Goal: Transaction & Acquisition: Book appointment/travel/reservation

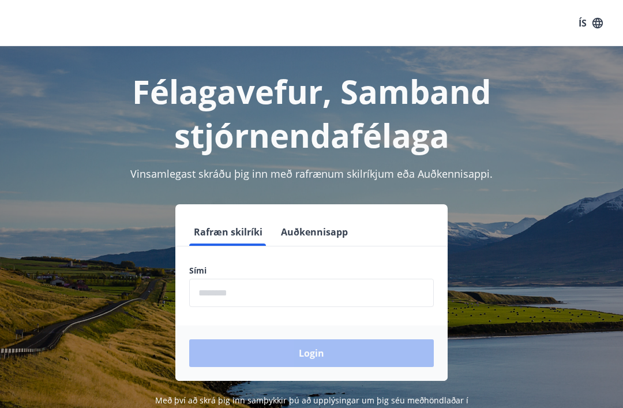
click at [327, 288] on input "phone" at bounding box center [311, 293] width 245 height 28
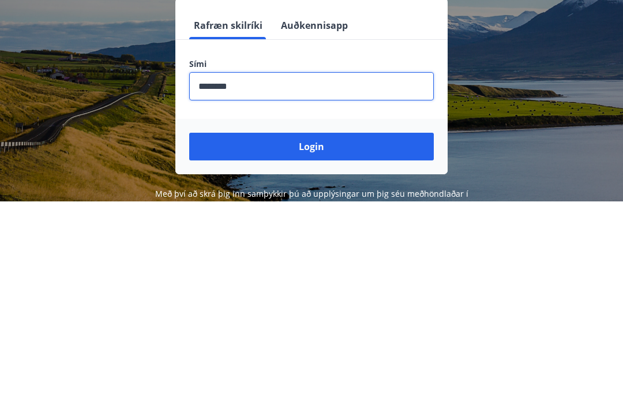
type input "********"
click at [378, 339] on button "Login" at bounding box center [311, 353] width 245 height 28
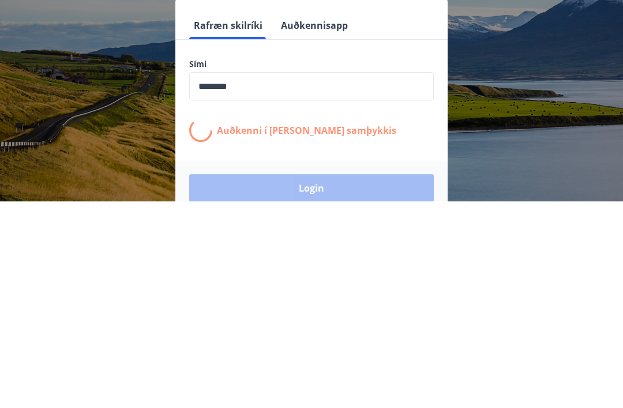
scroll to position [180, 0]
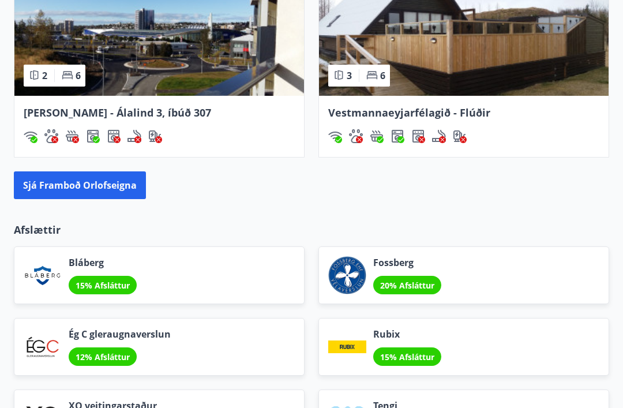
scroll to position [1271, 0]
click at [55, 183] on button "Sjá framboð orlofseigna" at bounding box center [80, 185] width 132 height 28
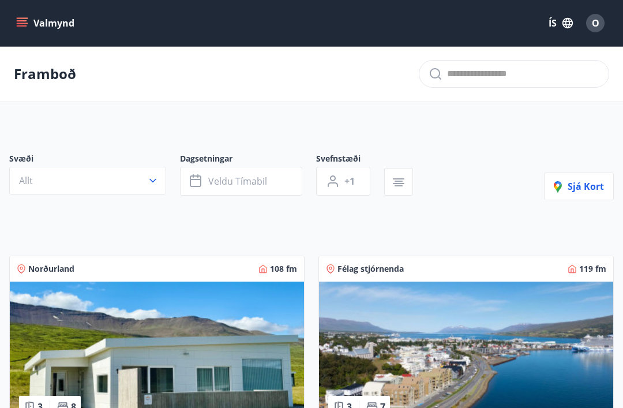
click at [247, 179] on span "Veldu tímabil" at bounding box center [237, 181] width 59 height 13
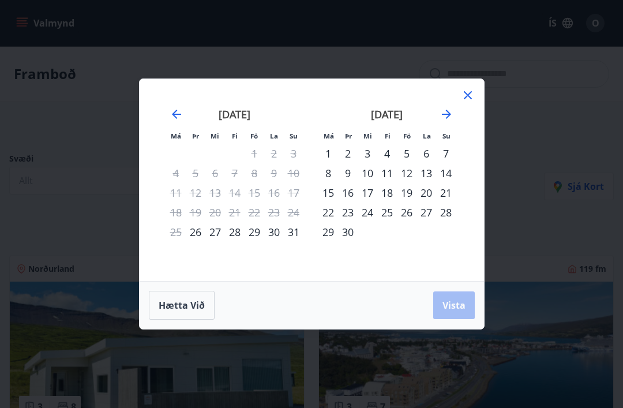
click at [469, 92] on icon at bounding box center [468, 95] width 14 height 14
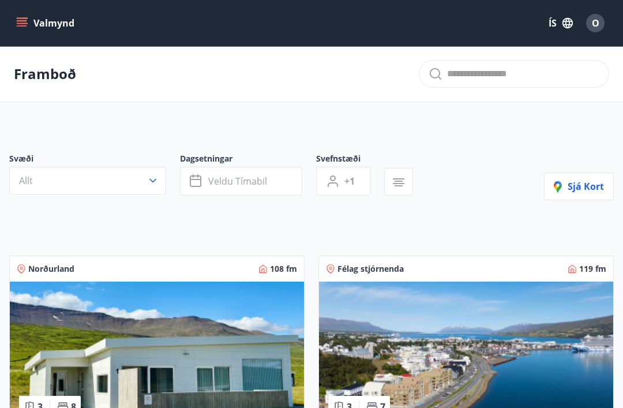
click at [254, 181] on span "Veldu tímabil" at bounding box center [237, 181] width 59 height 13
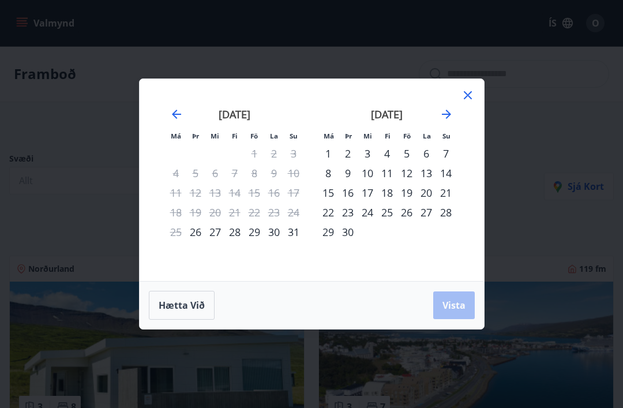
click at [449, 109] on icon "Move forward to switch to the next month." at bounding box center [447, 114] width 14 height 14
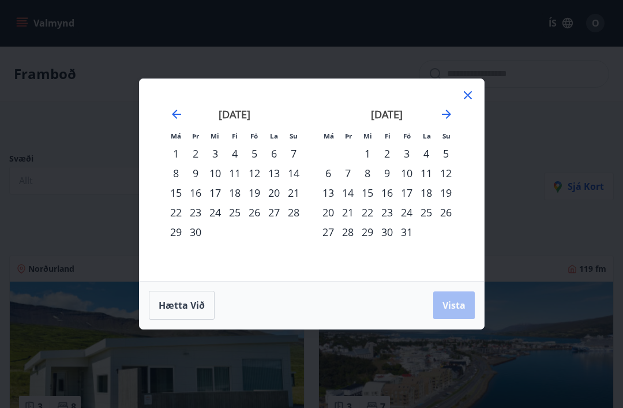
click at [410, 193] on div "17" at bounding box center [407, 193] width 20 height 20
click at [331, 209] on div "20" at bounding box center [328, 212] width 20 height 20
click at [459, 305] on span "Vista" at bounding box center [453, 305] width 23 height 13
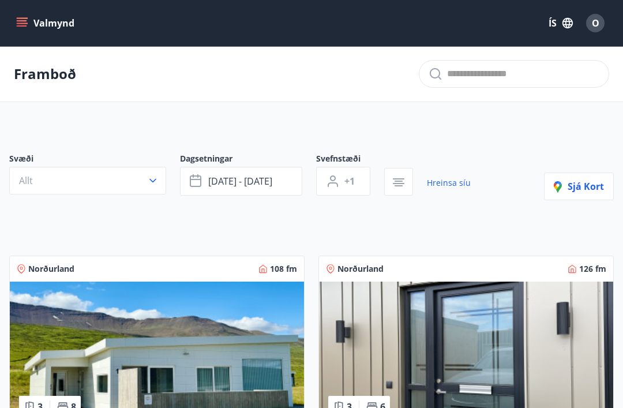
click at [350, 178] on span "+1" at bounding box center [349, 181] width 10 height 13
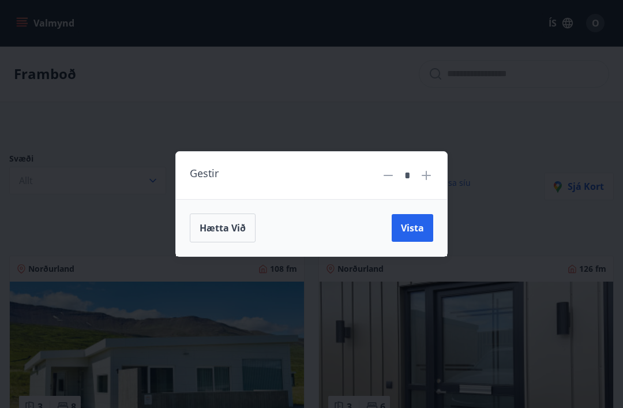
click at [432, 169] on icon at bounding box center [426, 175] width 14 height 14
click at [431, 173] on icon at bounding box center [426, 175] width 14 height 14
click at [437, 174] on div "Gestir *" at bounding box center [311, 176] width 271 height 48
click at [433, 177] on icon at bounding box center [426, 175] width 14 height 14
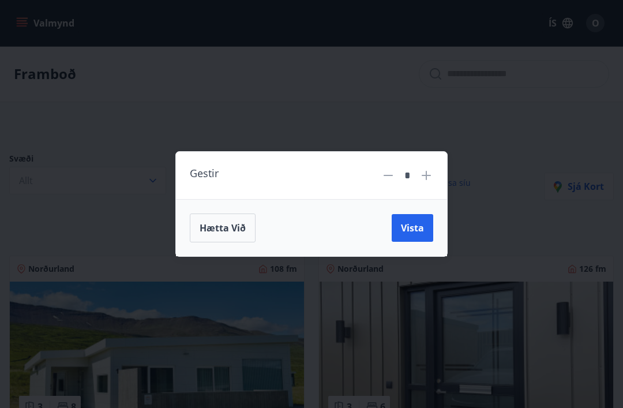
click at [431, 173] on icon at bounding box center [426, 175] width 14 height 14
type input "*"
click at [415, 227] on span "Vista" at bounding box center [412, 227] width 23 height 13
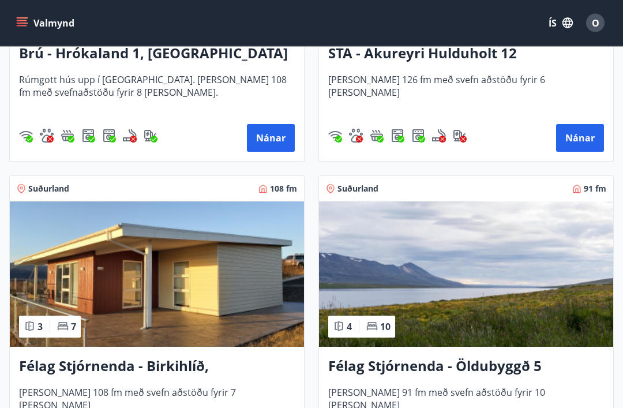
scroll to position [397, 0]
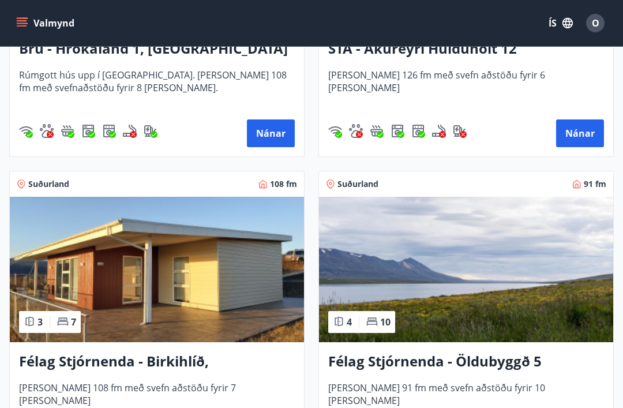
click at [181, 269] on img at bounding box center [157, 269] width 294 height 145
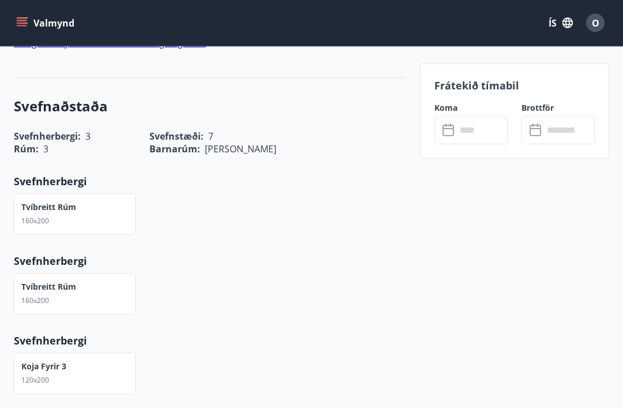
scroll to position [701, 0]
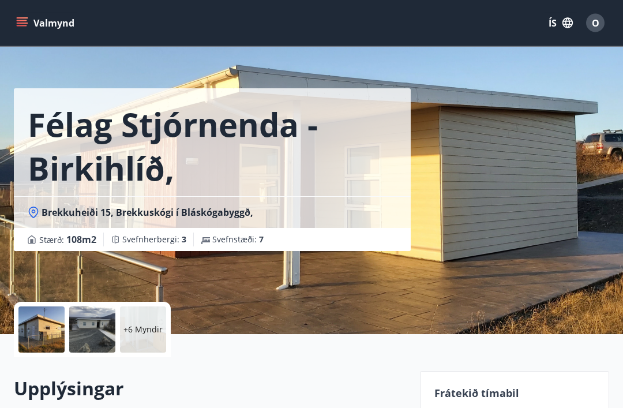
scroll to position [0, 0]
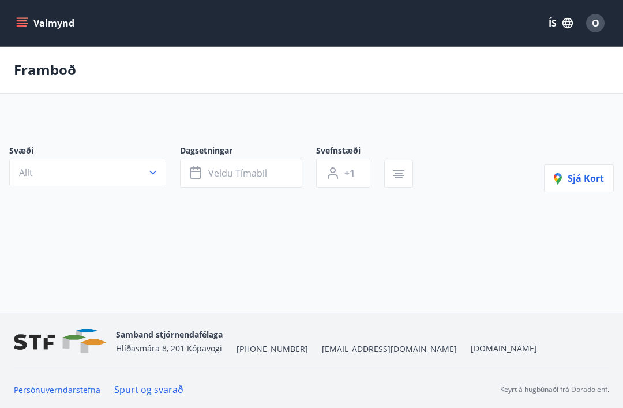
scroll to position [37, 0]
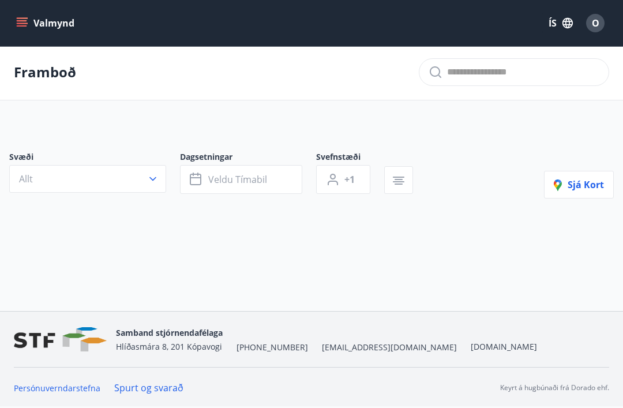
type input "*"
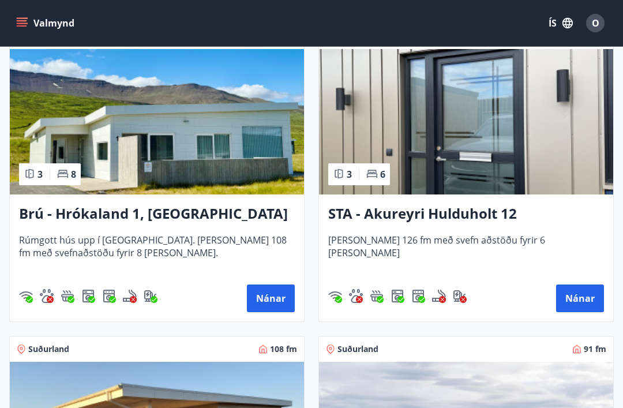
scroll to position [229, 0]
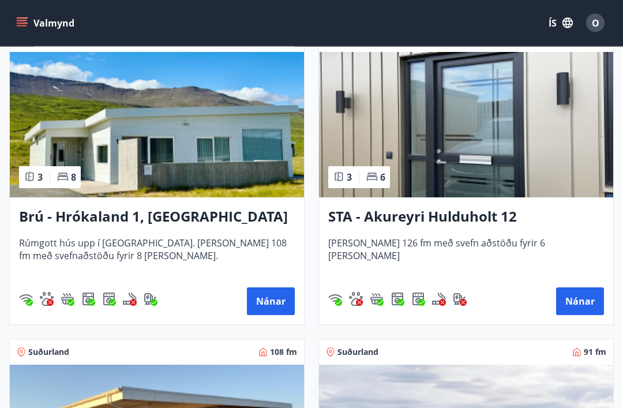
click at [271, 303] on button "Nánar" at bounding box center [271, 302] width 48 height 28
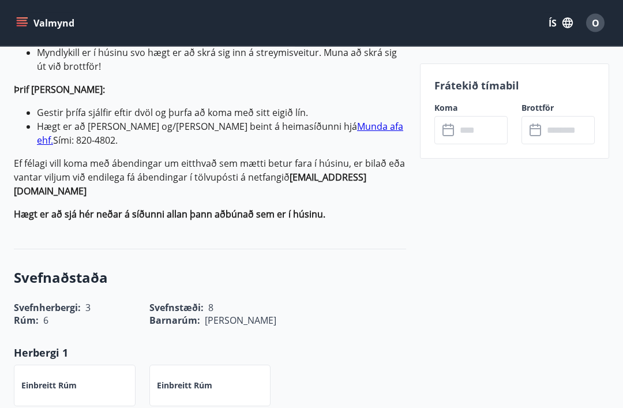
scroll to position [700, 0]
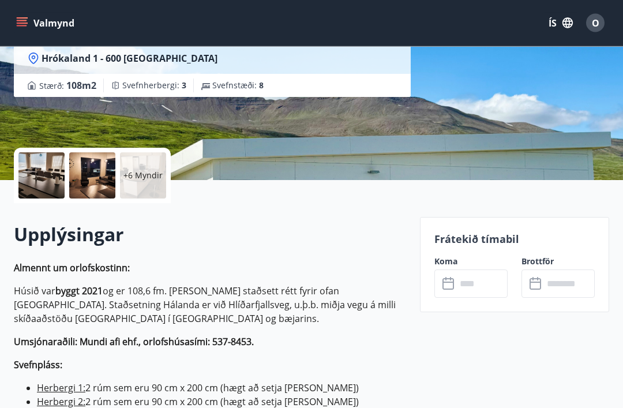
click at [478, 282] on input "text" at bounding box center [481, 284] width 51 height 28
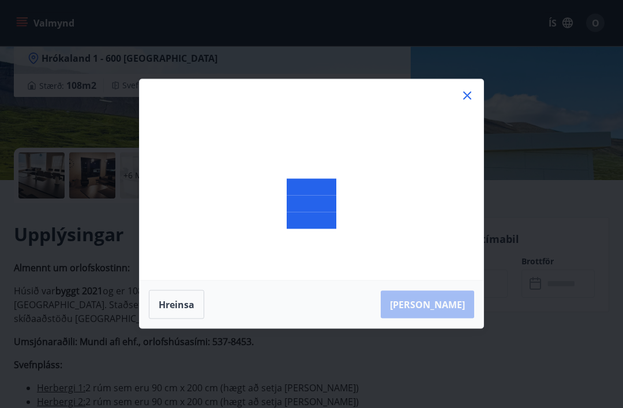
scroll to position [166, 0]
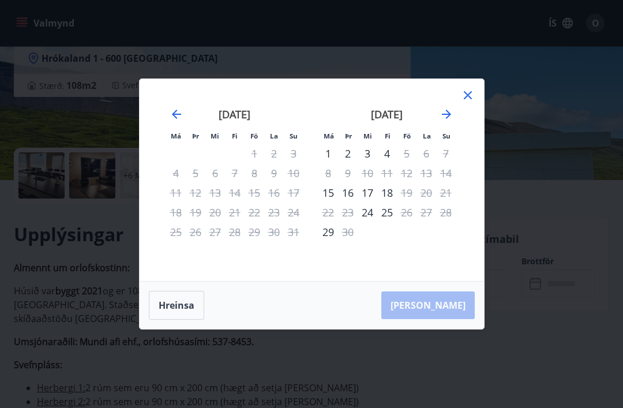
click at [446, 119] on icon "Move forward to switch to the next month." at bounding box center [446, 114] width 9 height 9
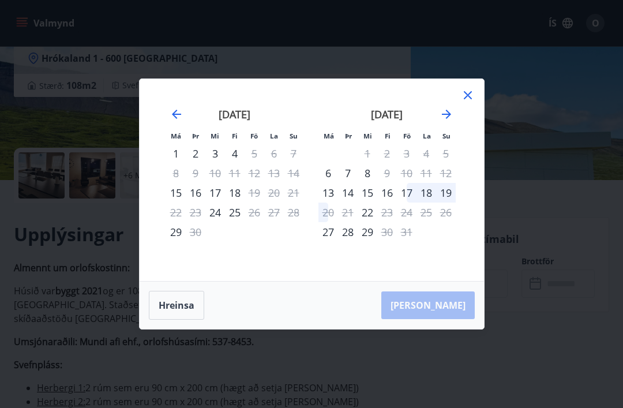
click at [469, 102] on icon at bounding box center [468, 95] width 14 height 14
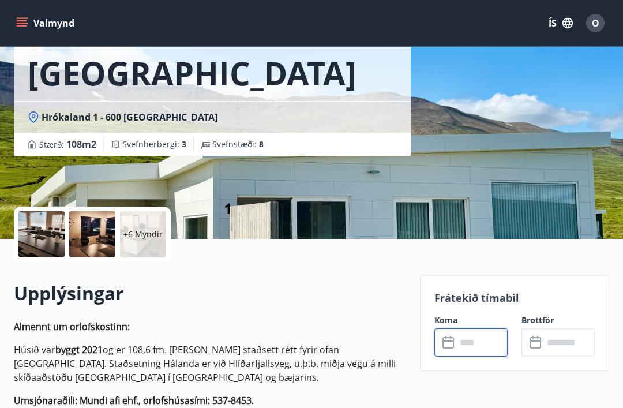
scroll to position [0, 0]
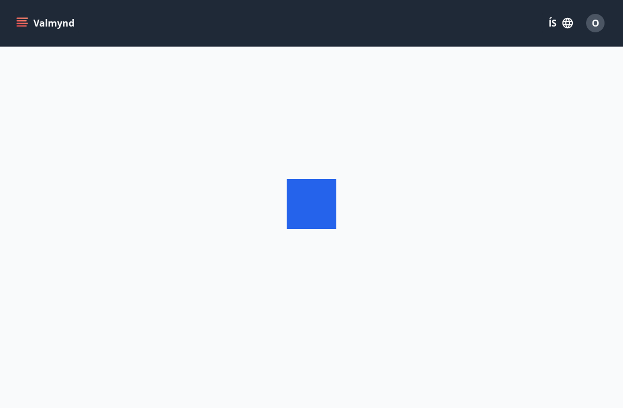
scroll to position [37, 0]
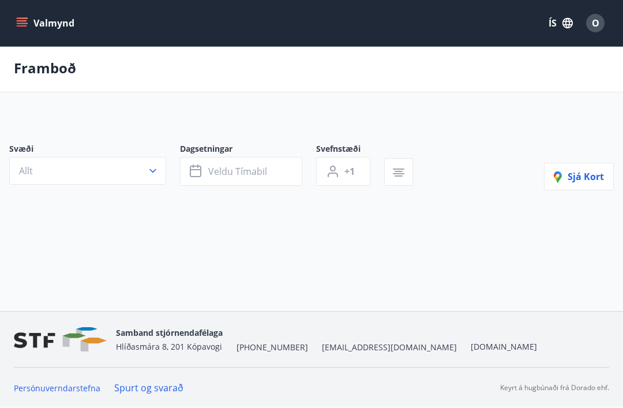
type input "*"
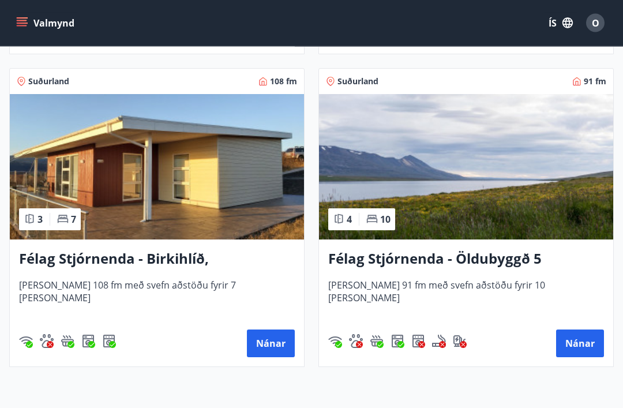
scroll to position [497, 0]
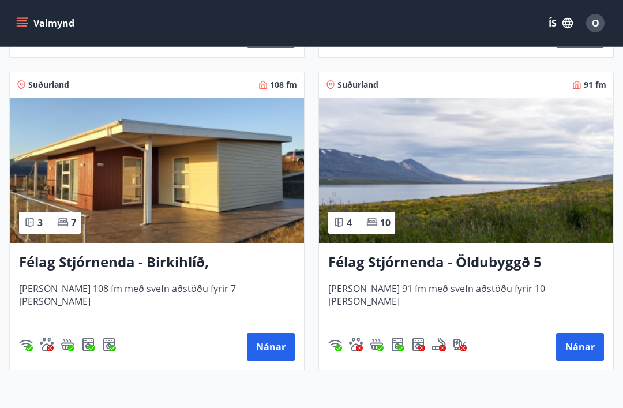
click at [217, 176] on img at bounding box center [157, 169] width 294 height 145
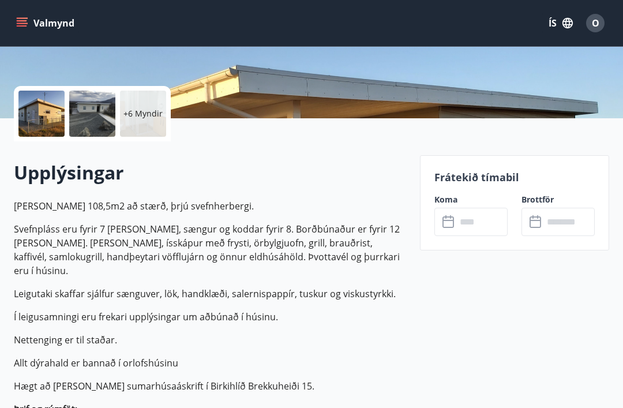
scroll to position [231, 0]
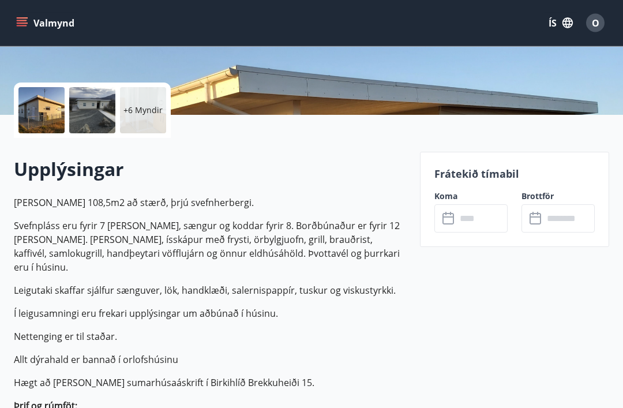
click at [478, 216] on input "text" at bounding box center [481, 219] width 51 height 28
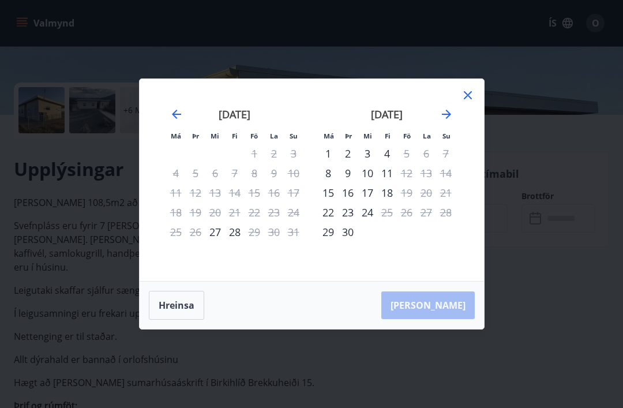
click at [473, 102] on icon at bounding box center [468, 95] width 14 height 14
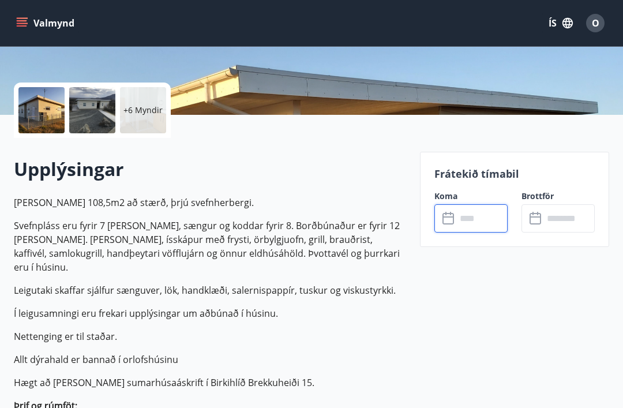
click at [475, 212] on input "text" at bounding box center [481, 218] width 51 height 28
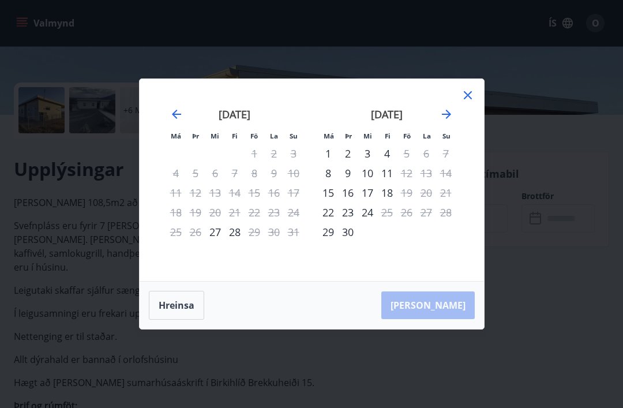
click at [453, 121] on icon "Move forward to switch to the next month." at bounding box center [447, 114] width 14 height 14
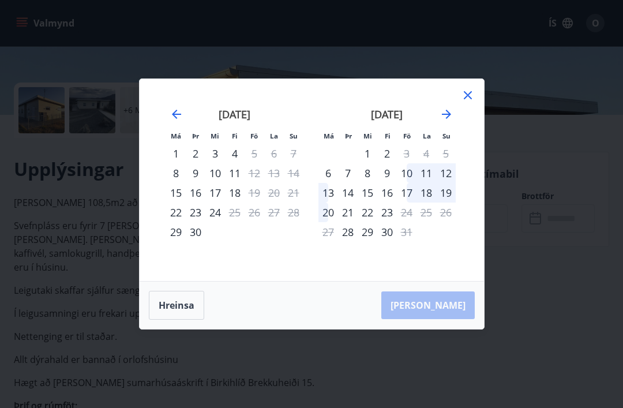
click at [472, 102] on icon at bounding box center [468, 95] width 14 height 14
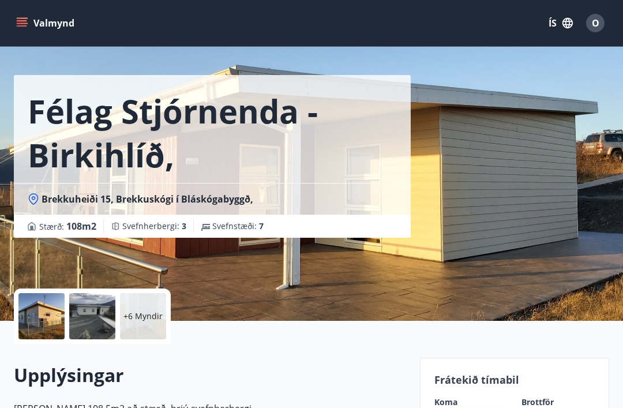
scroll to position [0, 0]
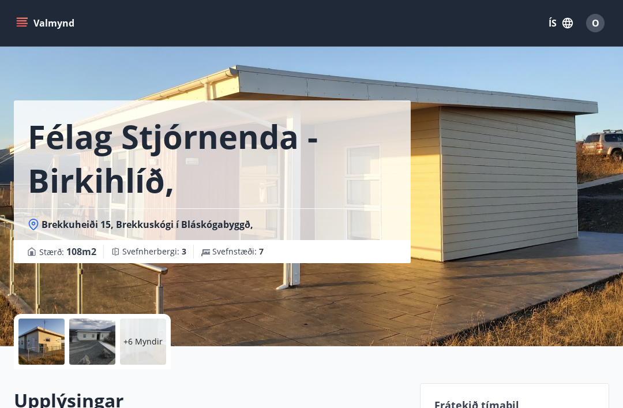
scroll to position [37, 0]
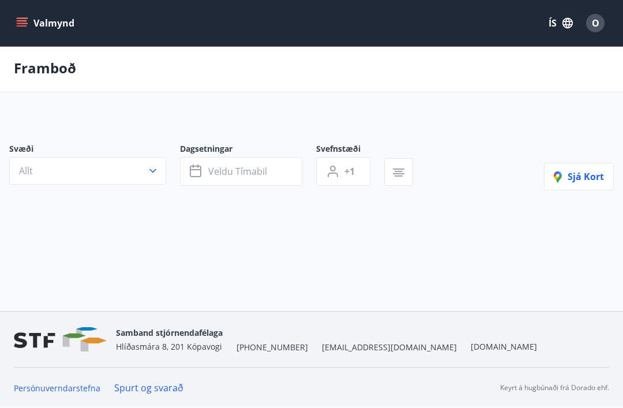
type input "*"
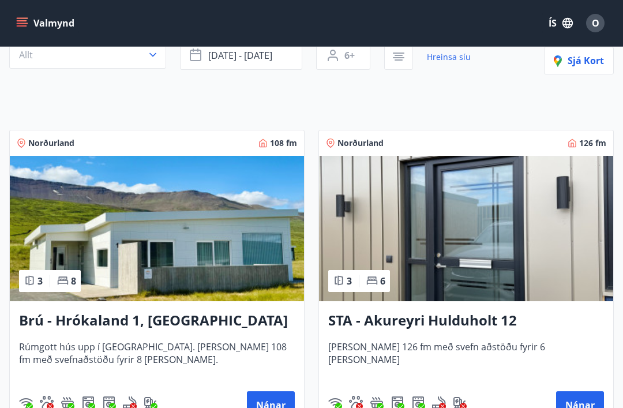
scroll to position [126, 0]
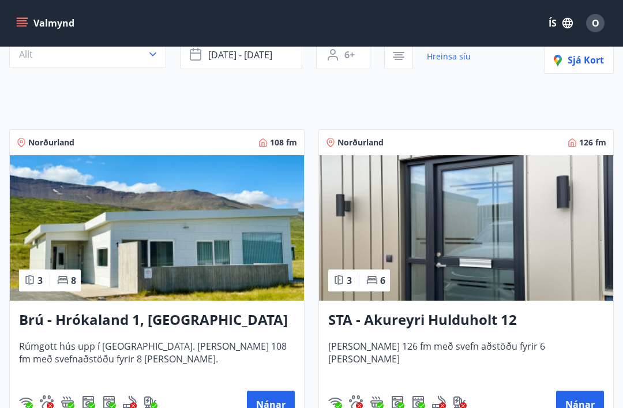
click at [105, 223] on img at bounding box center [157, 227] width 294 height 145
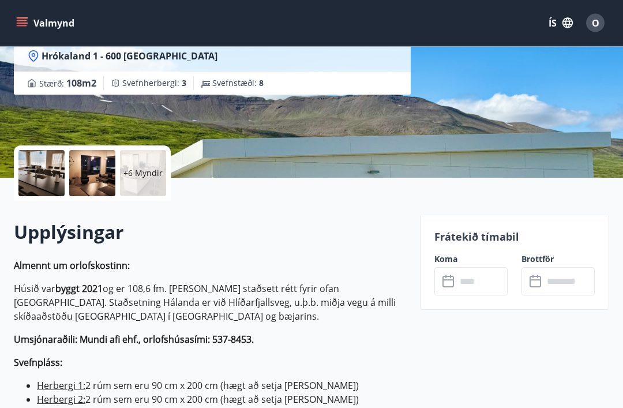
scroll to position [168, 0]
click at [467, 281] on input "text" at bounding box center [481, 281] width 51 height 28
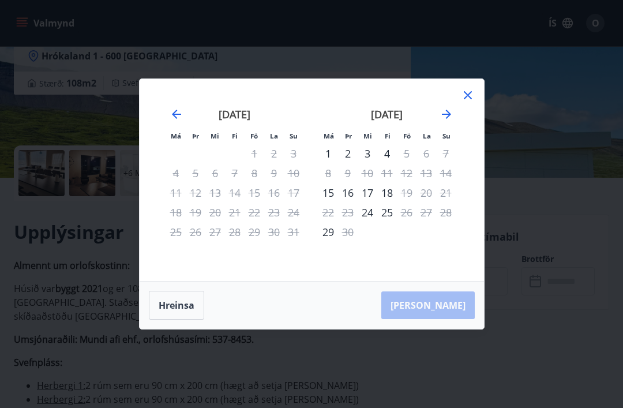
click at [453, 121] on icon "Move forward to switch to the next month." at bounding box center [447, 114] width 14 height 14
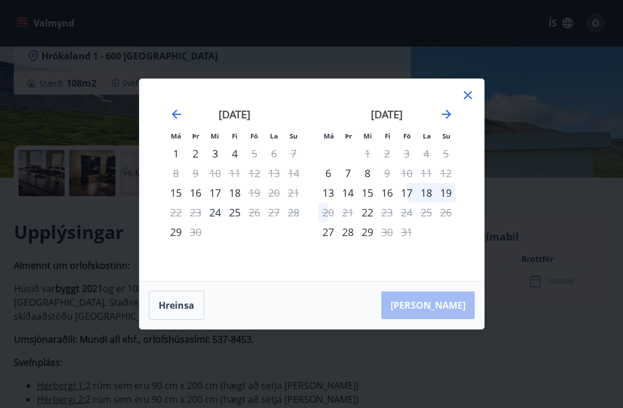
click at [470, 102] on icon at bounding box center [468, 95] width 14 height 14
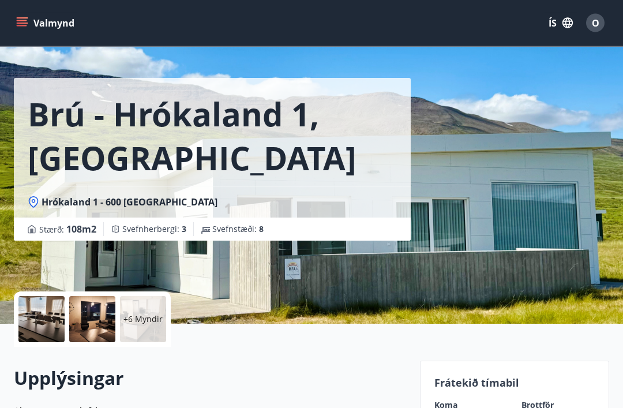
scroll to position [0, 0]
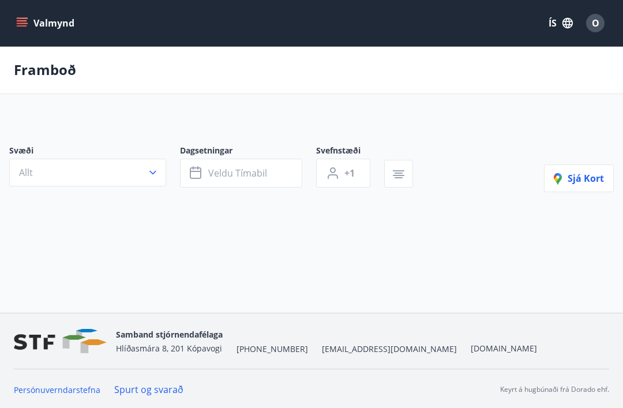
scroll to position [37, 0]
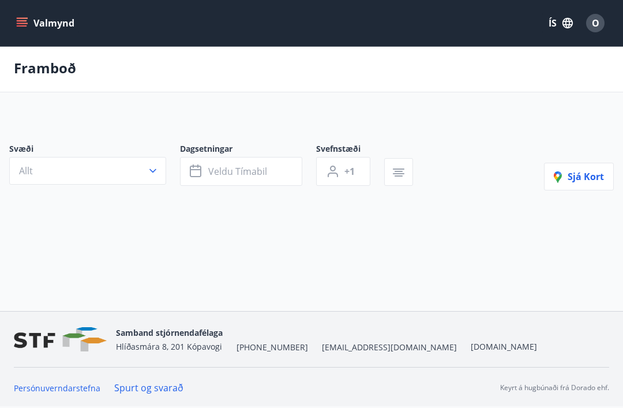
type input "*"
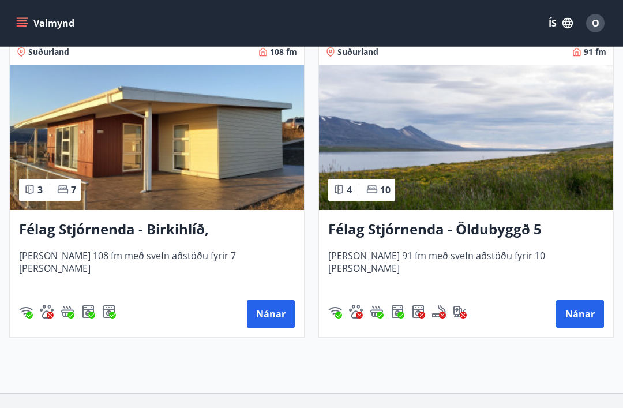
scroll to position [528, 0]
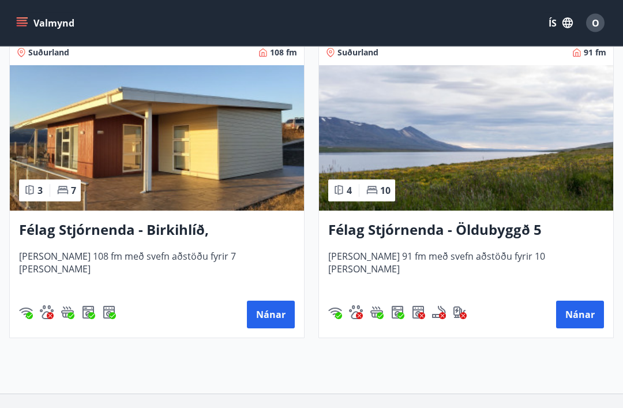
click at [80, 152] on img at bounding box center [157, 138] width 294 height 145
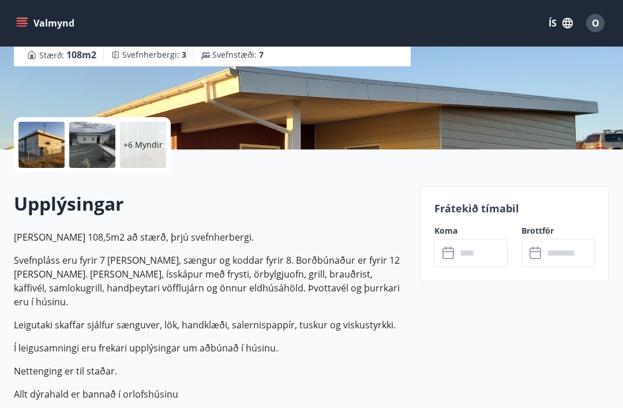
scroll to position [197, 0]
click at [467, 250] on input "text" at bounding box center [481, 252] width 51 height 28
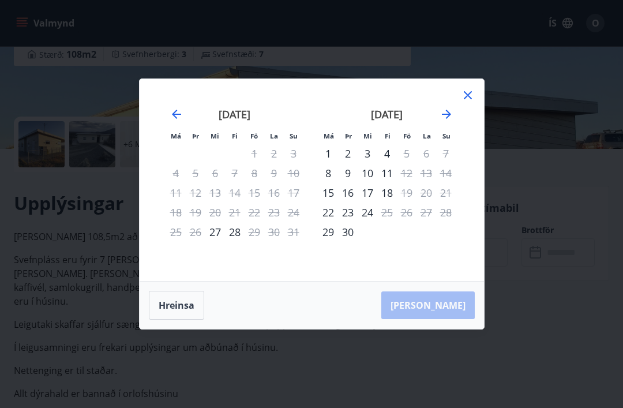
click at [452, 121] on icon "Move forward to switch to the next month." at bounding box center [447, 114] width 14 height 14
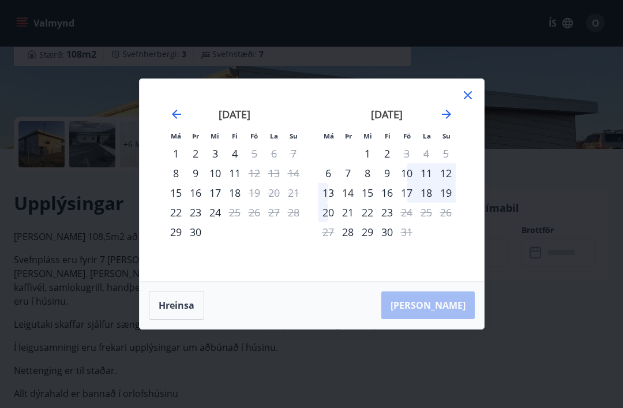
click at [387, 202] on div "16" at bounding box center [387, 193] width 20 height 20
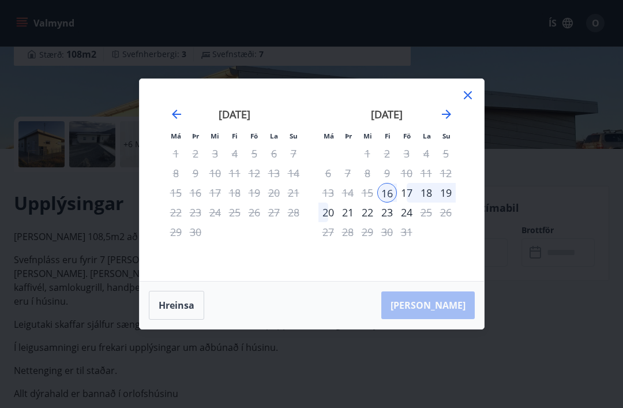
click at [331, 222] on div "20" at bounding box center [328, 212] width 20 height 20
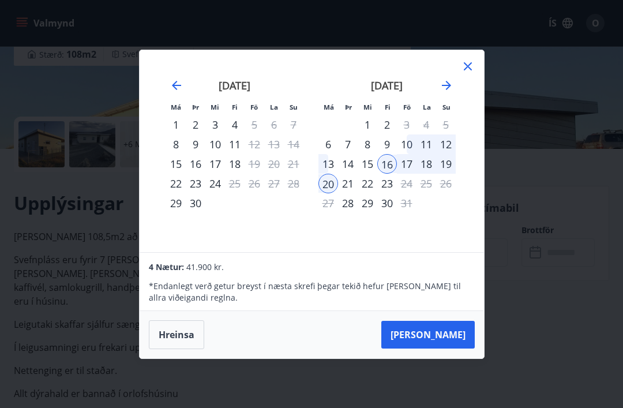
click at [471, 73] on icon at bounding box center [468, 66] width 14 height 14
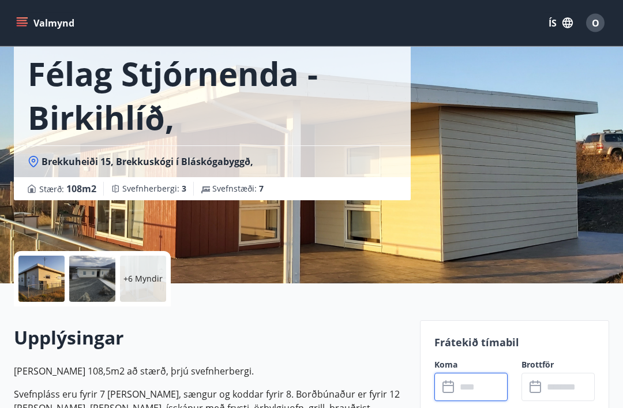
scroll to position [64, 0]
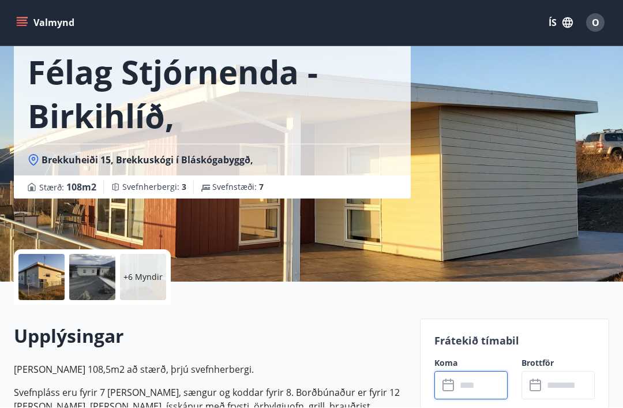
click at [141, 276] on p "+6 Myndir" at bounding box center [142, 278] width 39 height 12
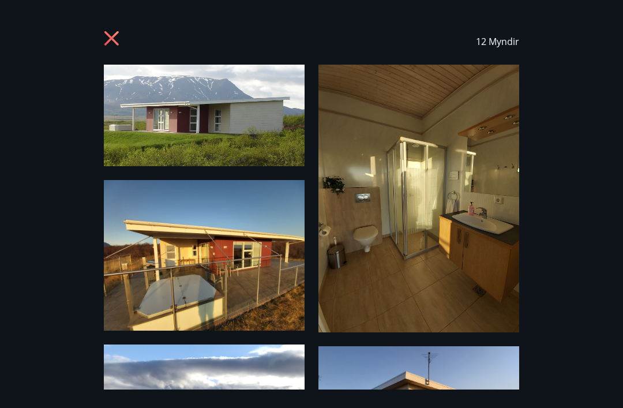
scroll to position [0, 0]
click at [112, 36] on icon at bounding box center [113, 40] width 18 height 18
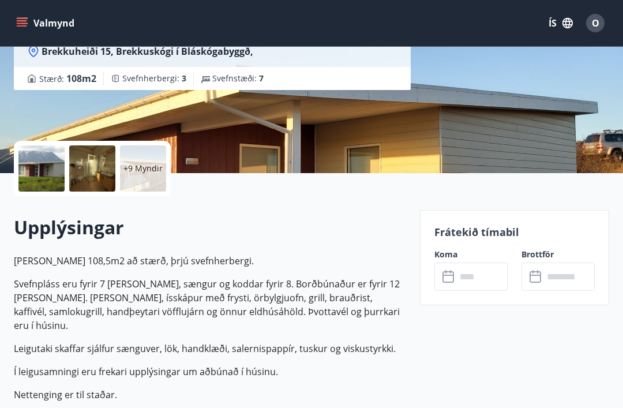
scroll to position [175, 0]
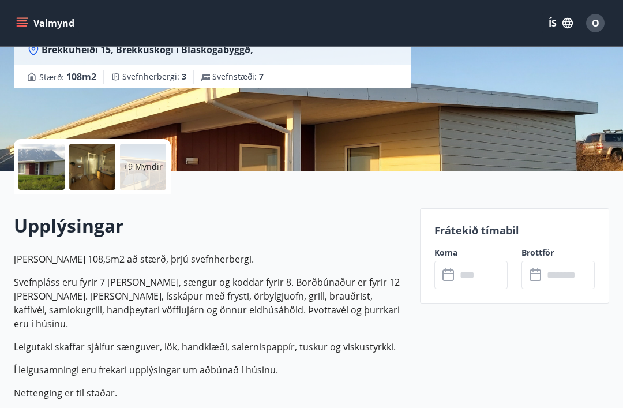
click at [476, 272] on input "text" at bounding box center [481, 275] width 51 height 28
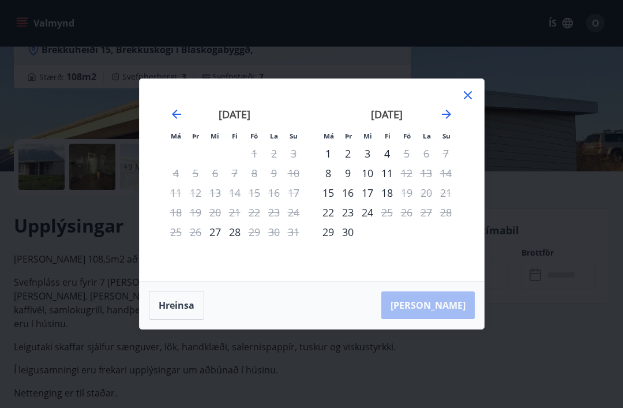
click at [452, 121] on icon "Move forward to switch to the next month." at bounding box center [447, 114] width 14 height 14
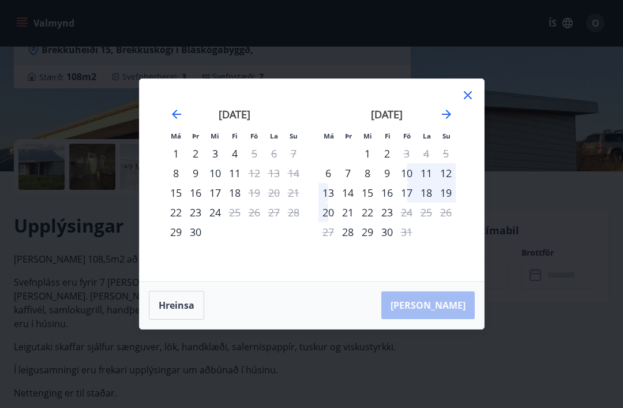
click at [395, 202] on div "16" at bounding box center [387, 193] width 20 height 20
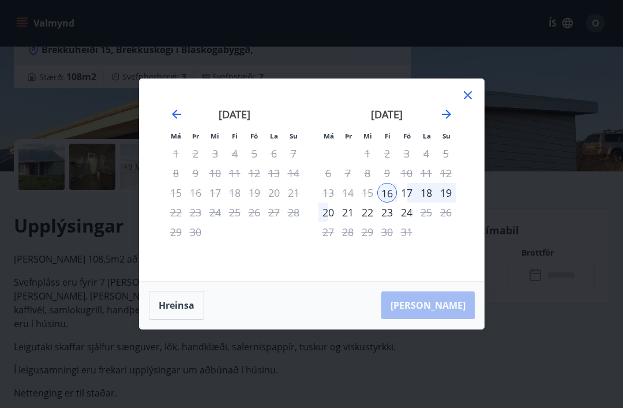
click at [331, 222] on div "20" at bounding box center [328, 212] width 20 height 20
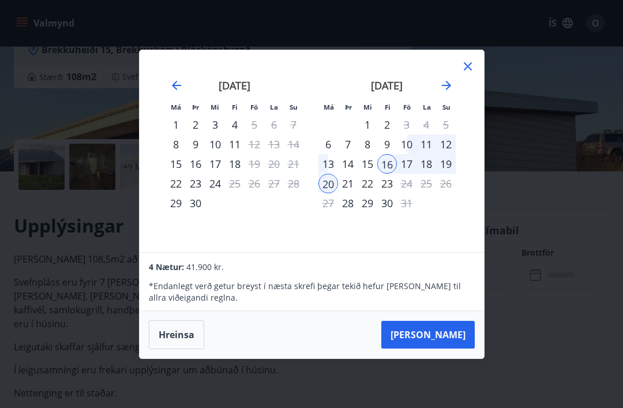
click at [443, 348] on button "Taka Frá" at bounding box center [427, 335] width 93 height 28
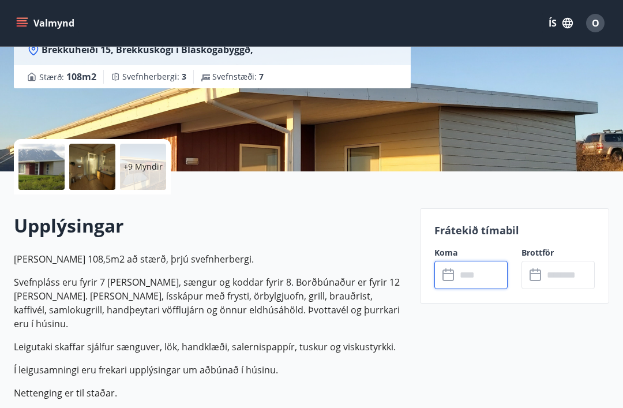
type input "******"
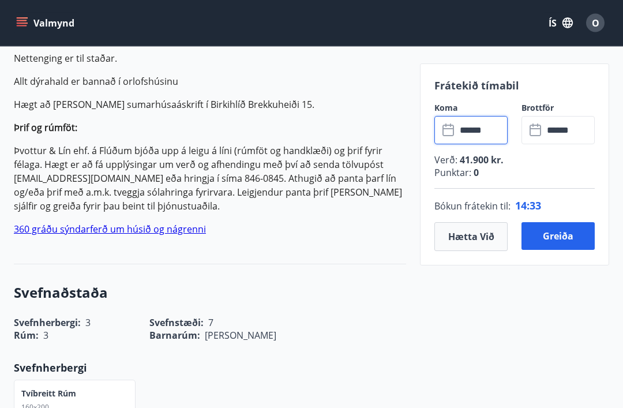
scroll to position [509, 0]
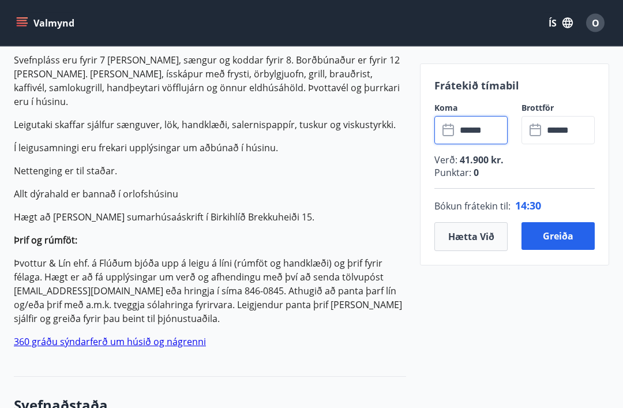
click at [563, 235] on button "Greiða" at bounding box center [557, 236] width 73 height 28
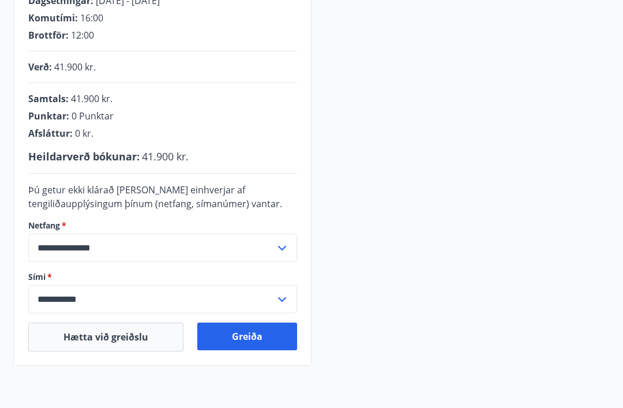
scroll to position [243, 0]
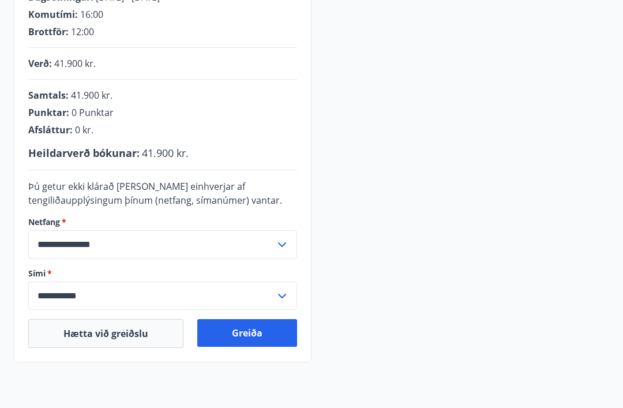
click at [254, 335] on button "Greiða" at bounding box center [247, 333] width 100 height 28
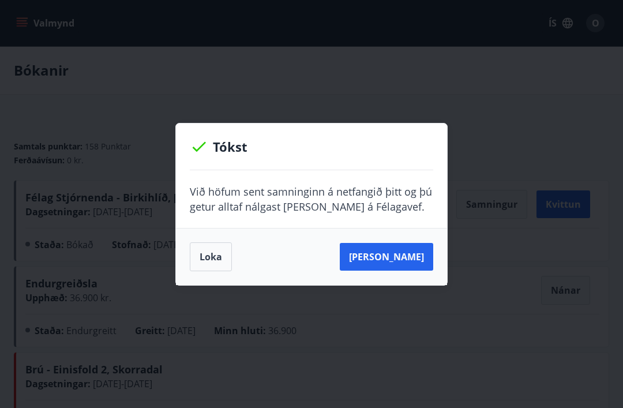
click at [400, 259] on button "Sjá samning" at bounding box center [386, 257] width 93 height 28
click at [209, 256] on button "Loka" at bounding box center [211, 256] width 42 height 29
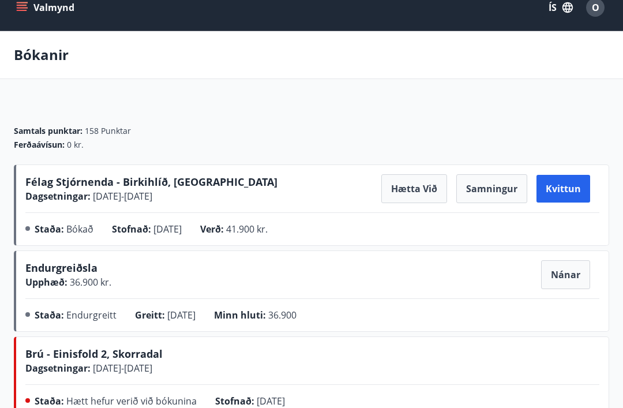
scroll to position [21, 0]
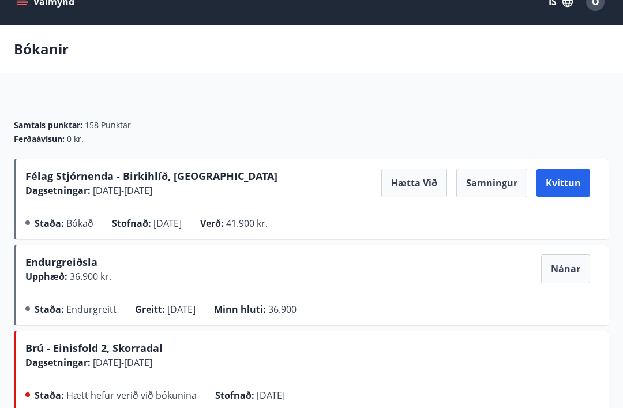
click at [493, 178] on button "Samningur" at bounding box center [491, 182] width 71 height 29
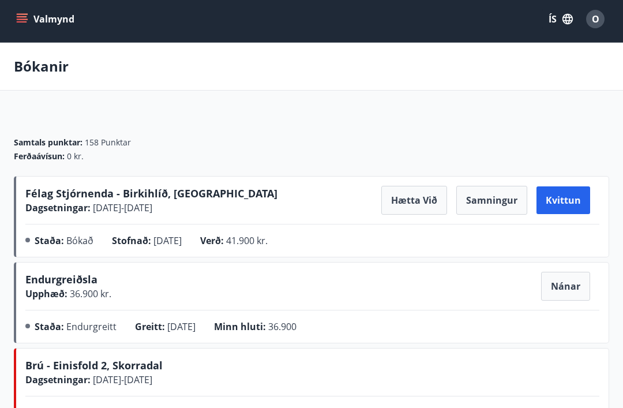
scroll to position [0, 0]
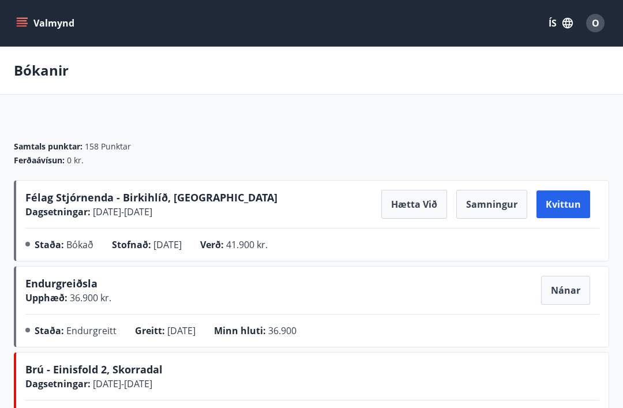
click at [569, 205] on button "Kvittun" at bounding box center [563, 204] width 54 height 28
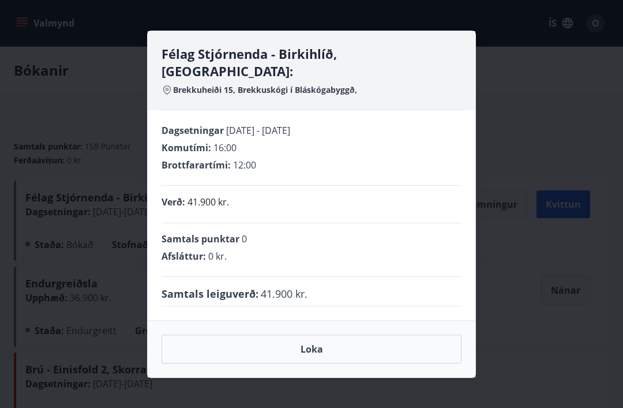
click at [322, 340] on button "Loka" at bounding box center [312, 349] width 300 height 29
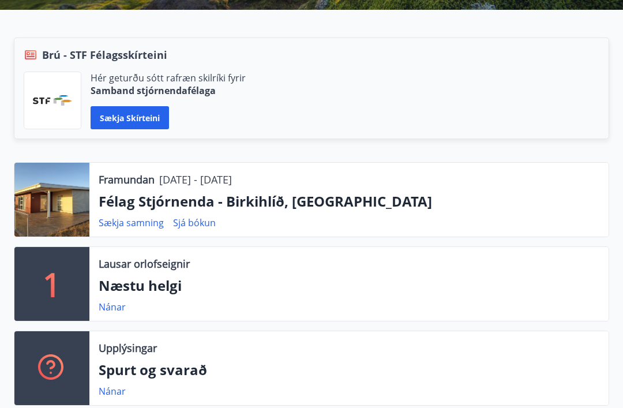
scroll to position [265, 0]
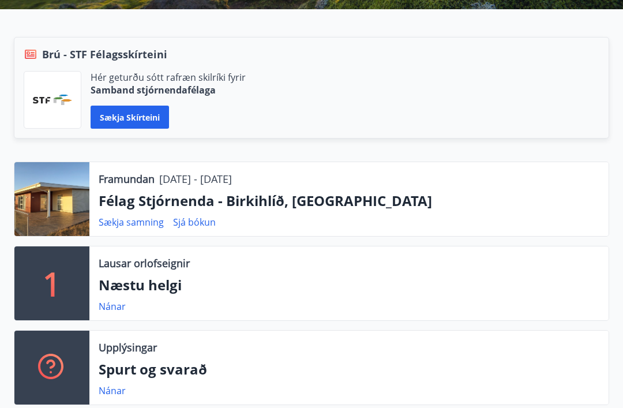
click at [50, 198] on div at bounding box center [51, 199] width 75 height 74
click at [269, 193] on p "Félag Stjórnenda - Birkihlíð, Brekkuheiði" at bounding box center [349, 201] width 501 height 20
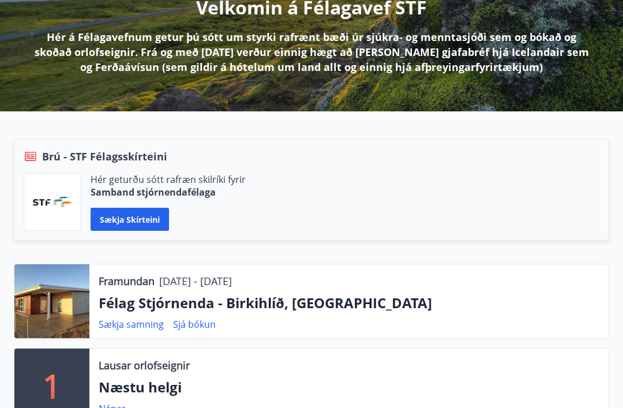
scroll to position [170, 0]
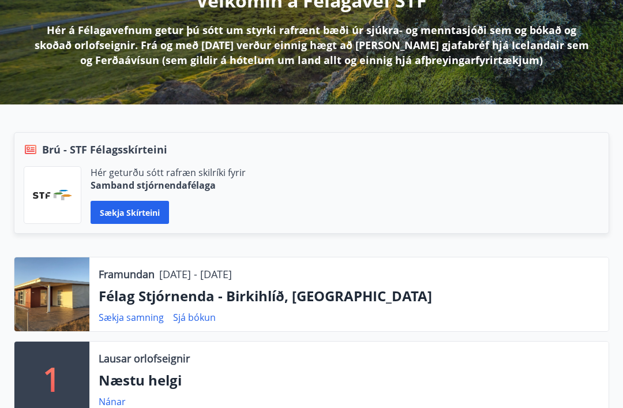
click at [199, 314] on link "Sjá bókun" at bounding box center [194, 317] width 43 height 13
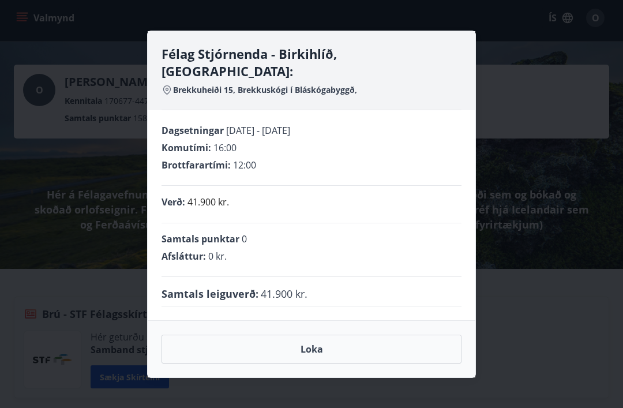
scroll to position [0, 0]
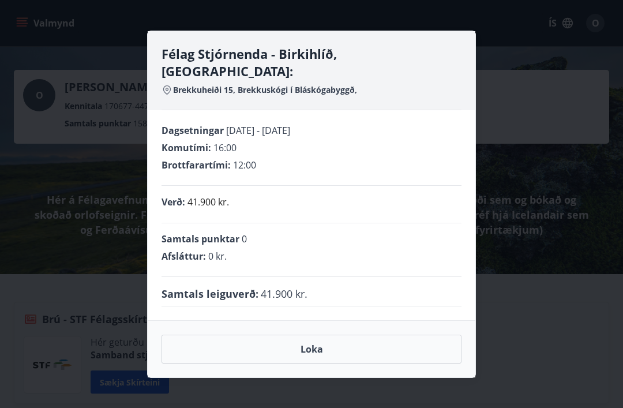
click at [350, 338] on button "Loka" at bounding box center [312, 349] width 300 height 29
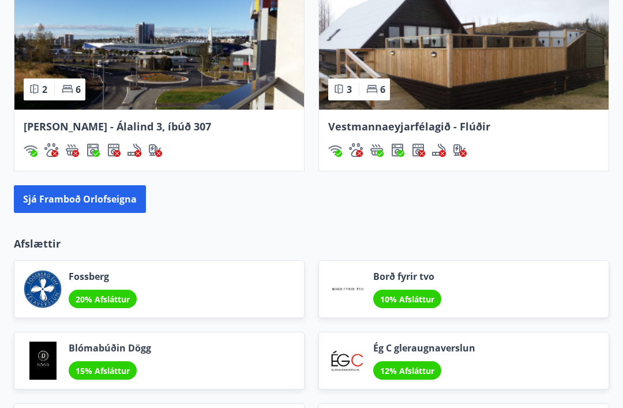
scroll to position [1336, 0]
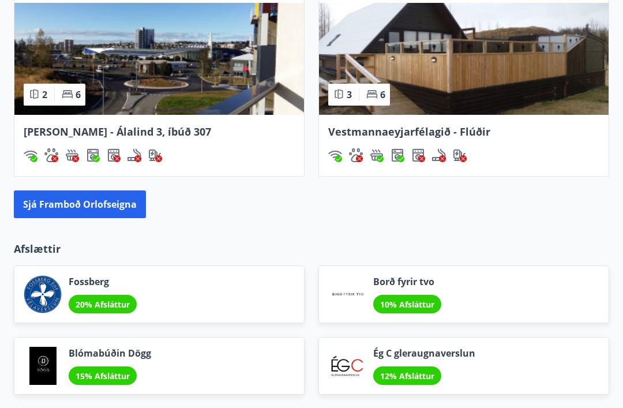
click at [58, 209] on button "Sjá framboð orlofseigna" at bounding box center [80, 204] width 132 height 28
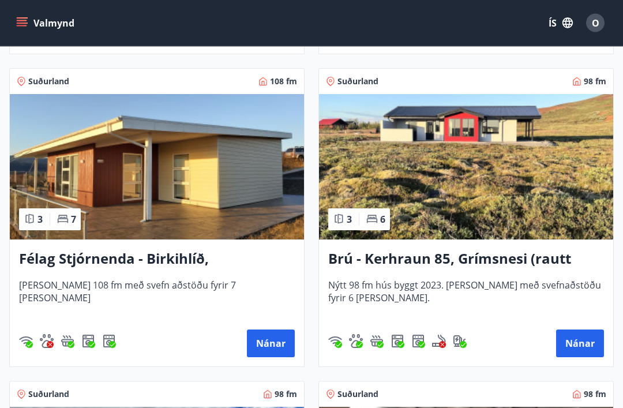
scroll to position [3627, 0]
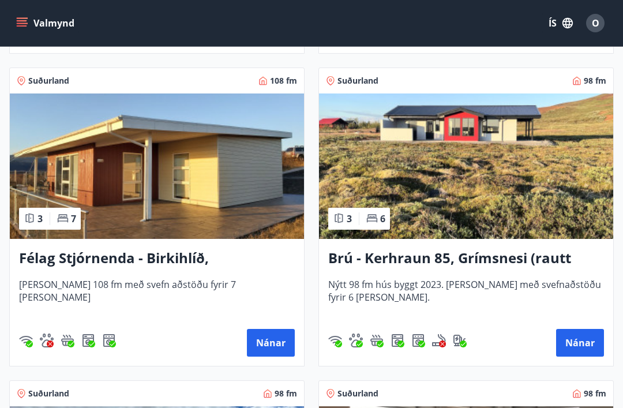
click at [66, 181] on img at bounding box center [157, 165] width 294 height 145
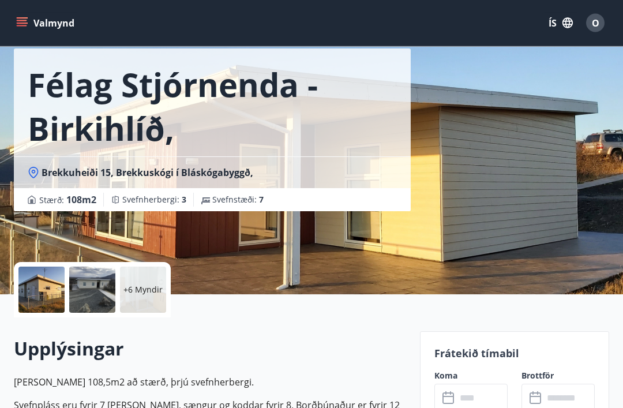
scroll to position [53, 0]
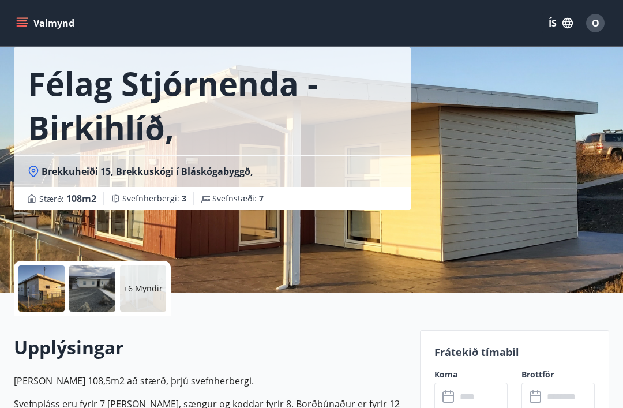
click at [52, 175] on span "Brekkuheiði 15, Brekkuskógi í Bláskógabyggð," at bounding box center [148, 171] width 212 height 13
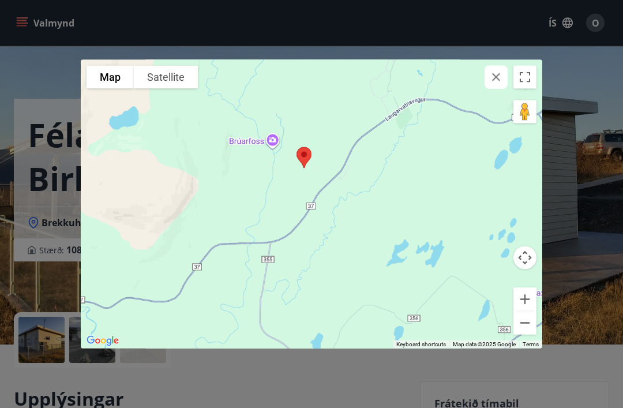
scroll to position [0, 0]
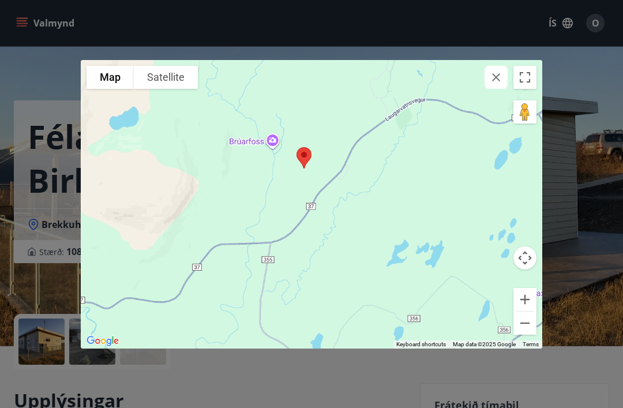
click at [494, 74] on icon "button" at bounding box center [496, 77] width 8 height 8
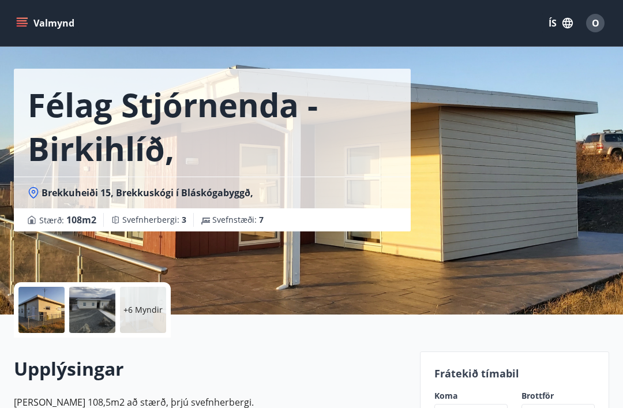
scroll to position [34, 0]
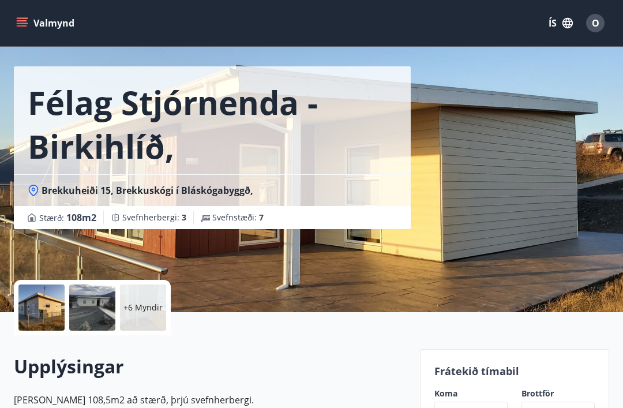
click at [148, 305] on p "+6 Myndir" at bounding box center [142, 308] width 39 height 12
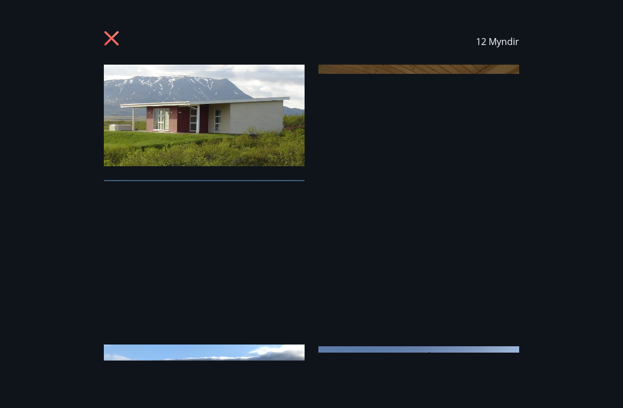
scroll to position [0, 0]
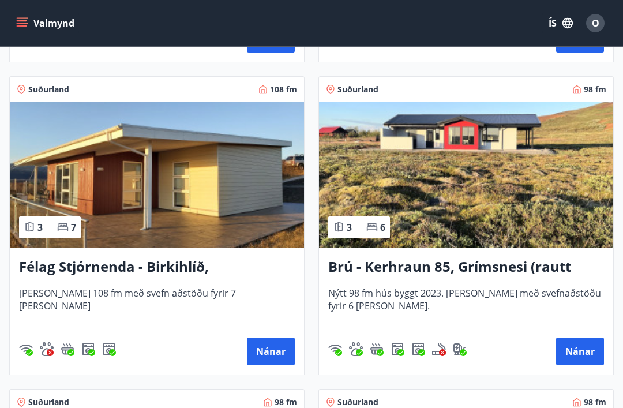
scroll to position [3618, 0]
click at [174, 185] on img at bounding box center [157, 175] width 294 height 145
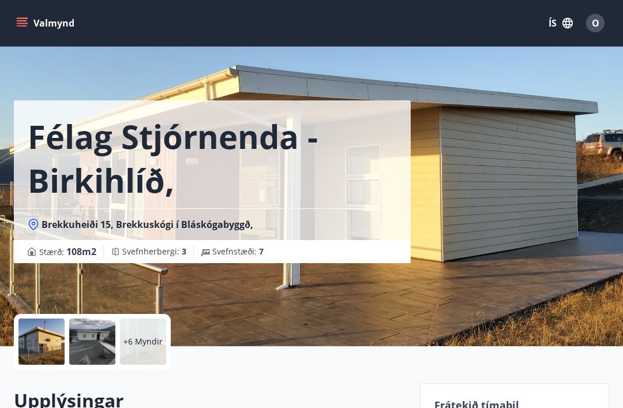
click at [69, 225] on span "Brekkuheiði 15, Brekkuskógi í Bláskógabyggð," at bounding box center [148, 224] width 212 height 13
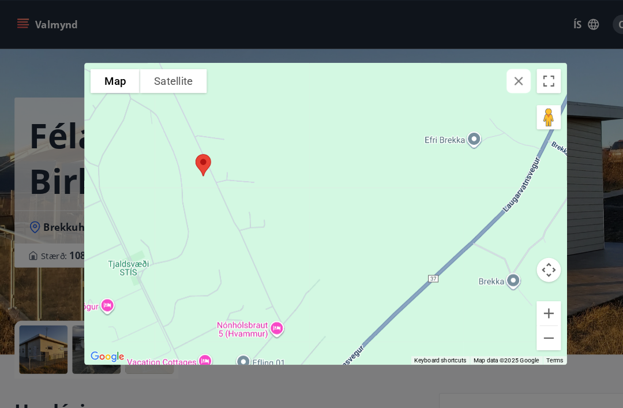
scroll to position [7, 0]
